Goal: Transaction & Acquisition: Download file/media

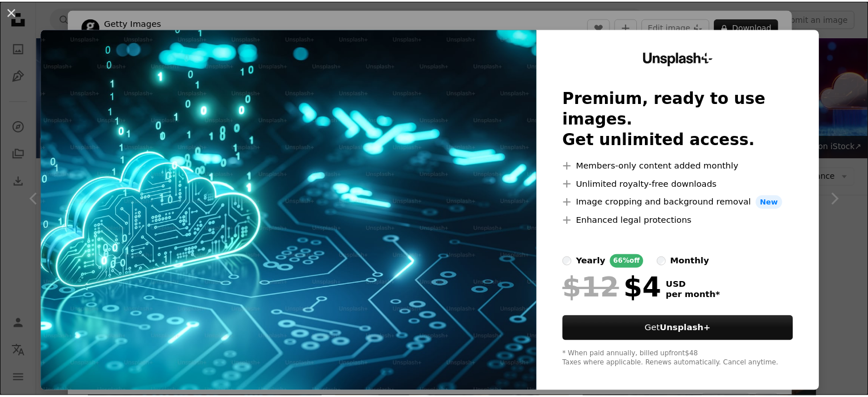
scroll to position [425, 0]
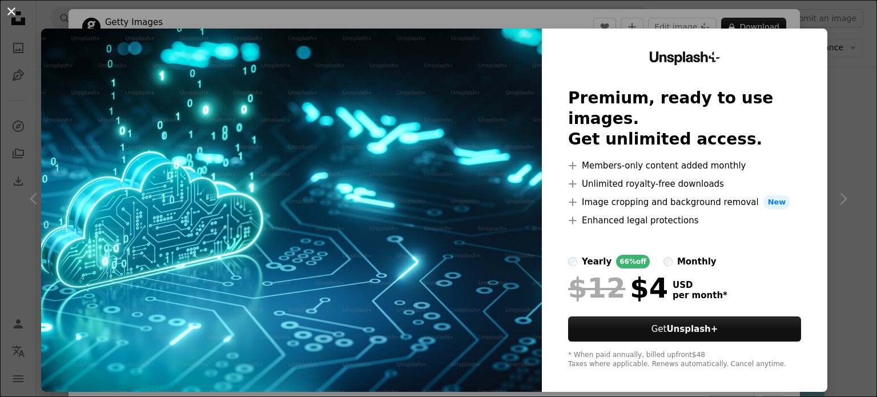
click at [13, 15] on button "An X shape" at bounding box center [12, 12] width 14 height 14
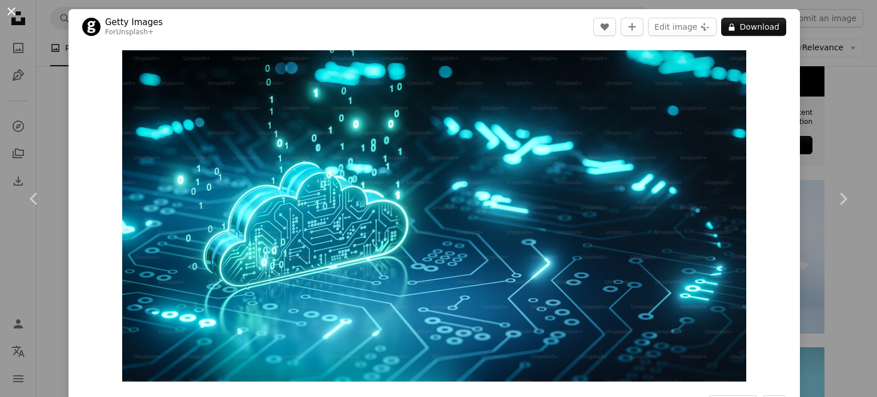
click at [14, 17] on button "An X shape" at bounding box center [12, 12] width 14 height 14
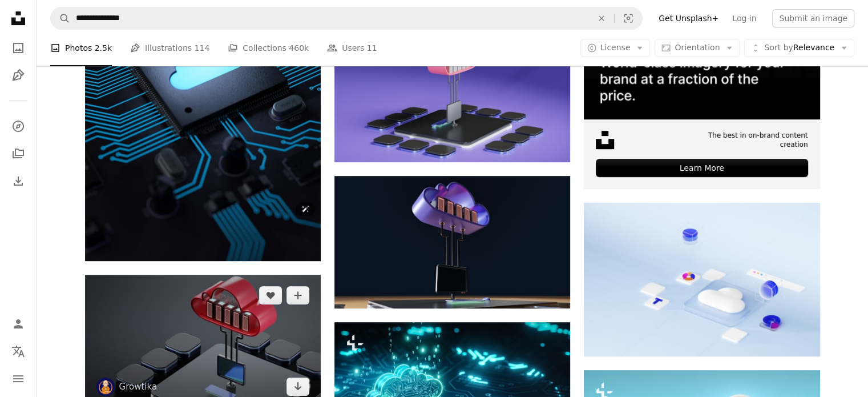
scroll to position [401, 0]
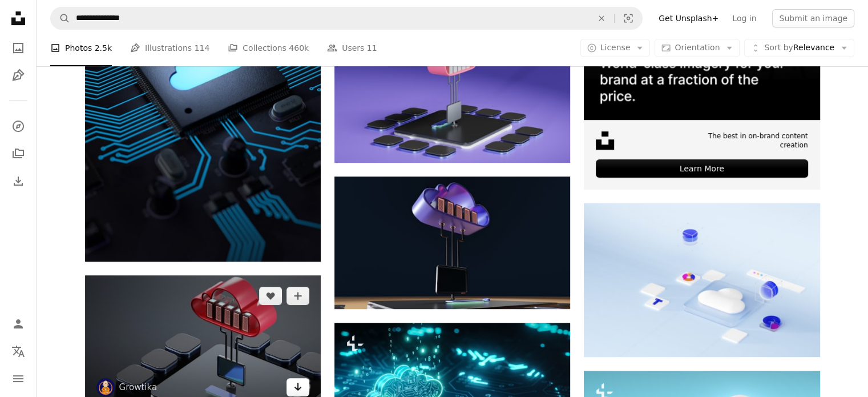
click at [304, 378] on link "Arrow pointing down" at bounding box center [297, 387] width 23 height 18
